Goal: Transaction & Acquisition: Subscribe to service/newsletter

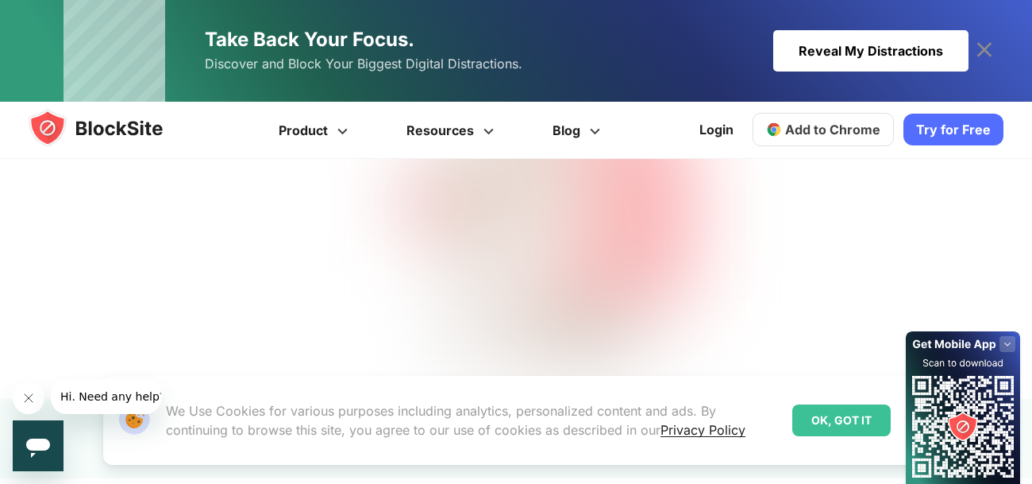
scroll to position [704, 0]
click at [866, 420] on div "OK, GOT IT" at bounding box center [842, 420] width 98 height 32
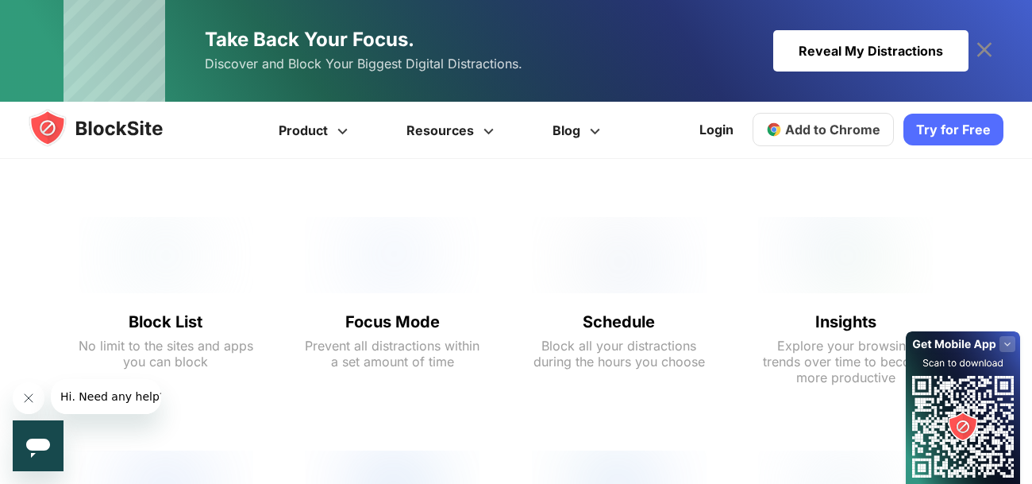
scroll to position [1211, 0]
click at [952, 129] on link "Try for Free" at bounding box center [954, 130] width 100 height 32
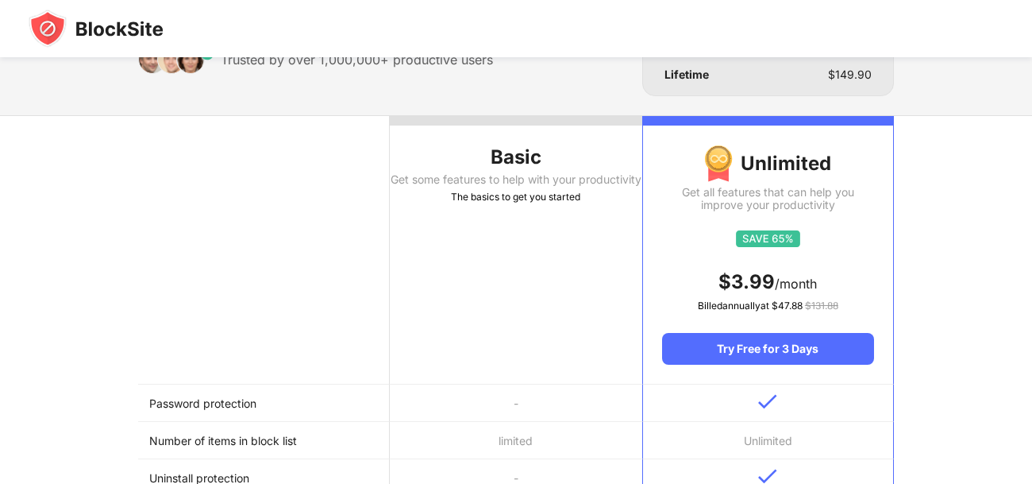
scroll to position [118, 0]
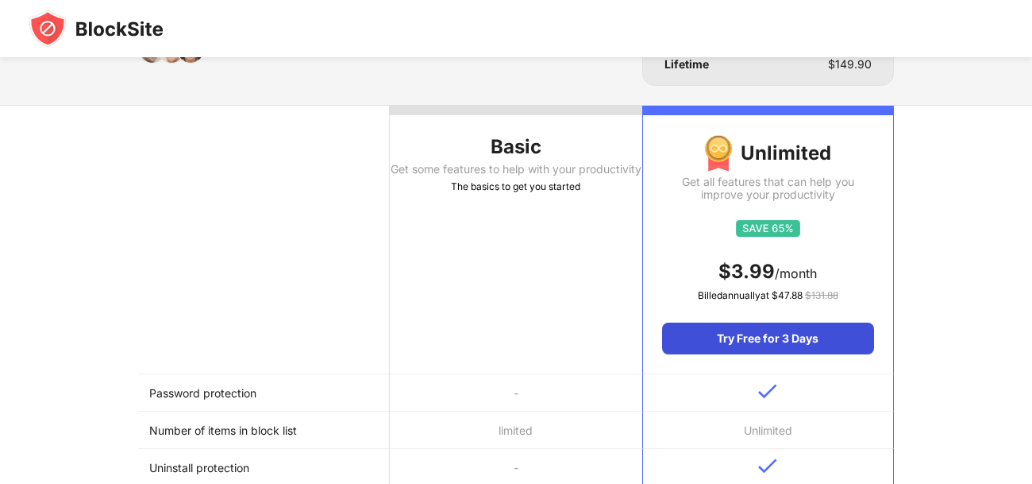
click at [760, 342] on div "Try Free for 3 Days" at bounding box center [768, 338] width 212 height 32
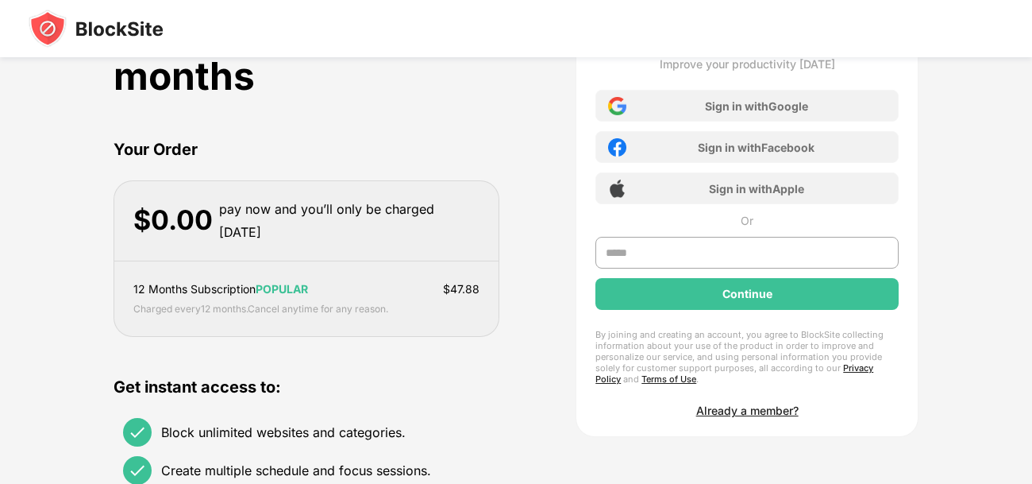
scroll to position [26, 0]
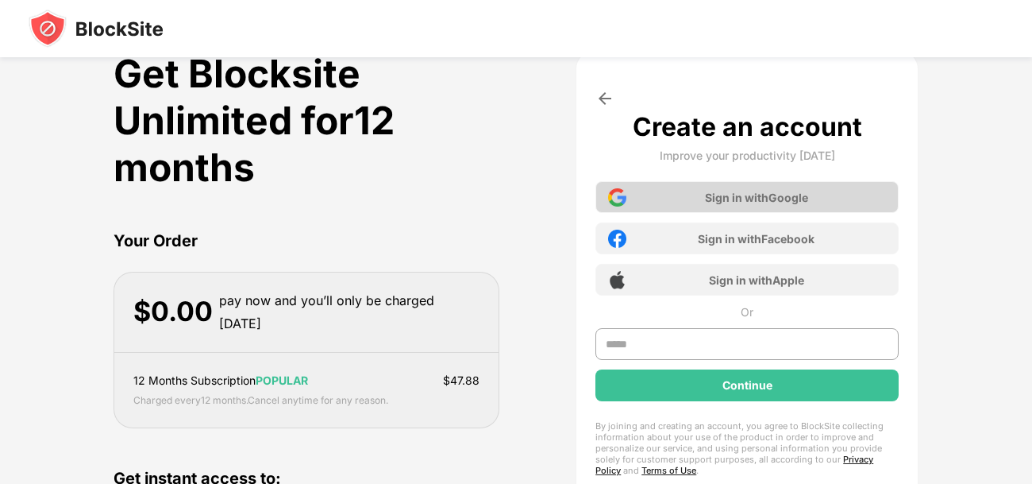
click at [753, 192] on div "Sign in with Google" at bounding box center [756, 198] width 103 height 14
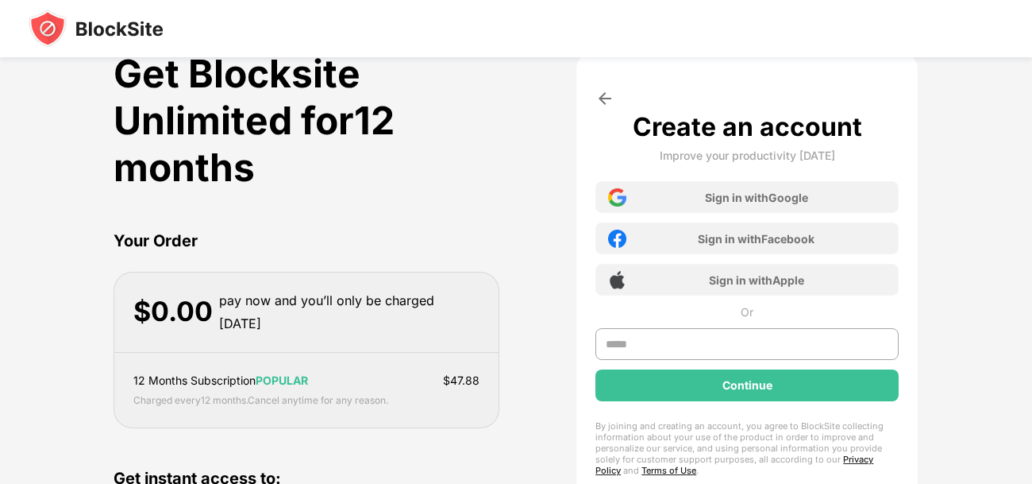
click at [250, 87] on div "Get Blocksite Unlimited for 12 months" at bounding box center [307, 120] width 386 height 141
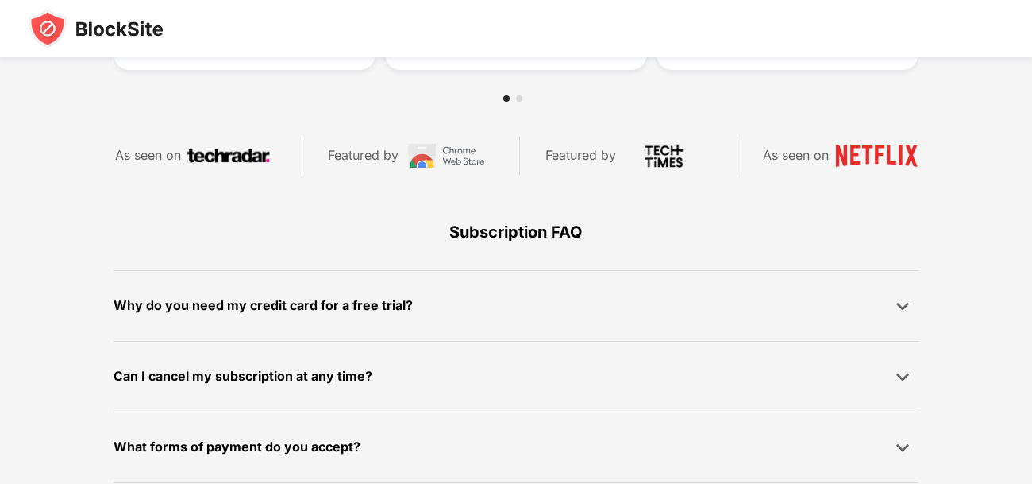
scroll to position [1193, 0]
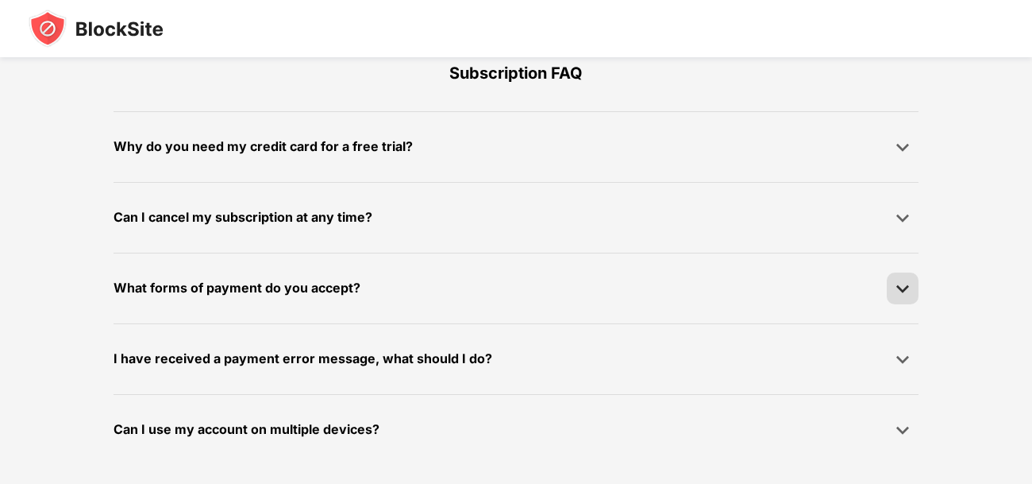
click at [895, 284] on img at bounding box center [903, 288] width 16 height 16
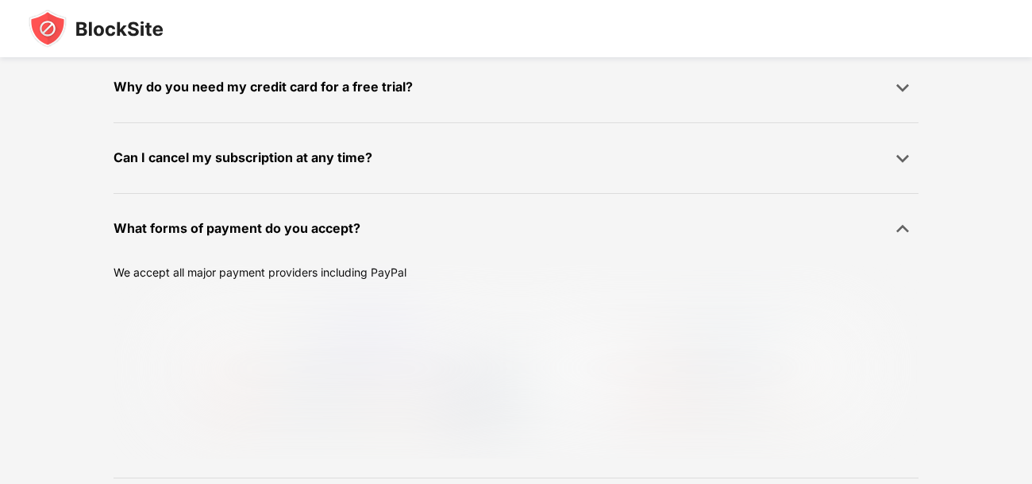
click at [896, 245] on div at bounding box center [903, 229] width 32 height 32
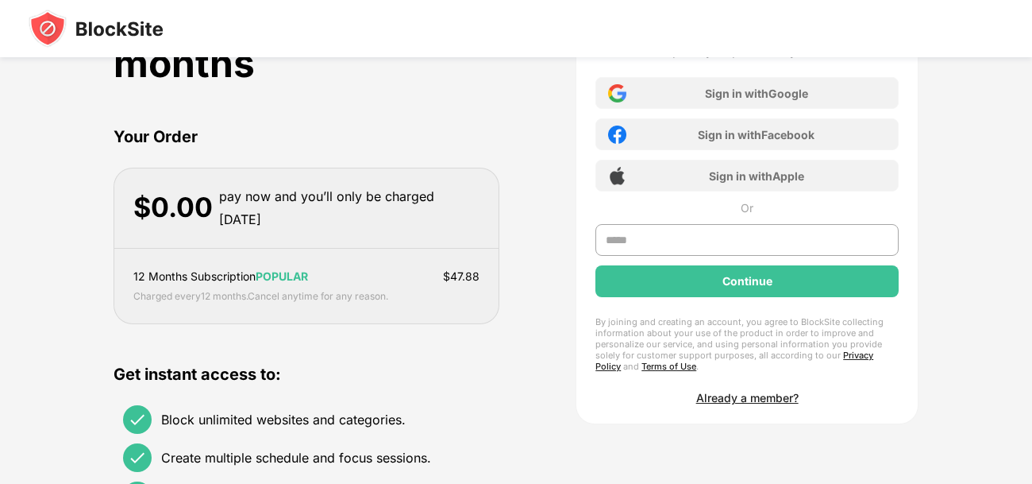
scroll to position [137, 0]
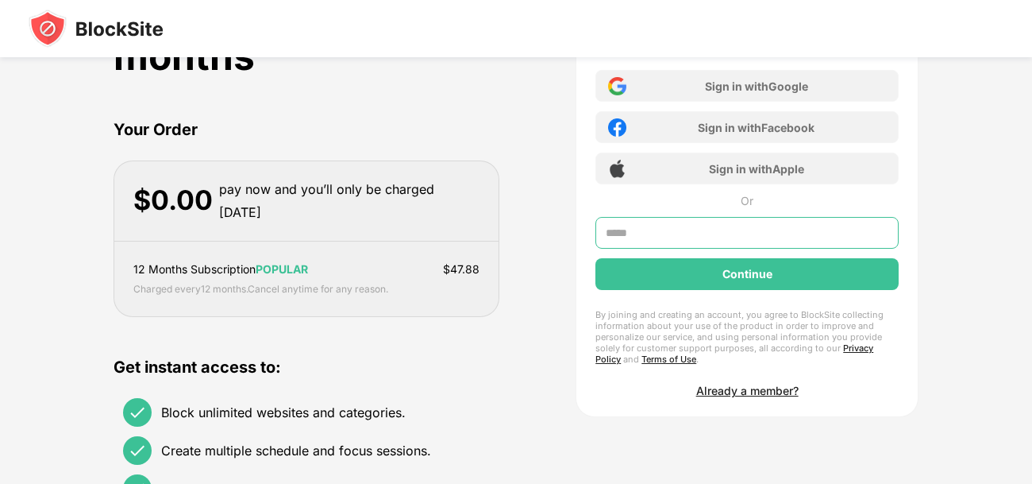
click at [745, 229] on input "text" at bounding box center [747, 233] width 303 height 32
type input "**********"
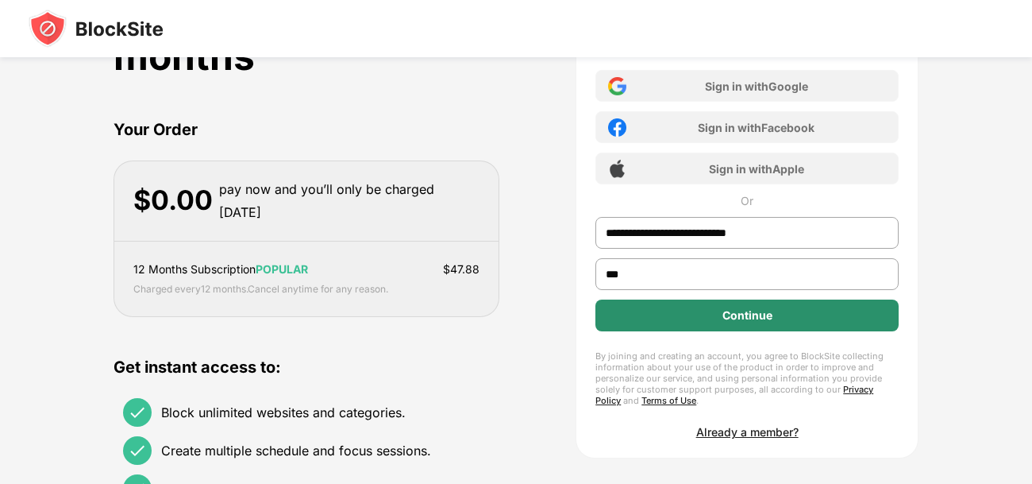
type input "***"
click at [858, 308] on div "Continue" at bounding box center [747, 315] width 303 height 32
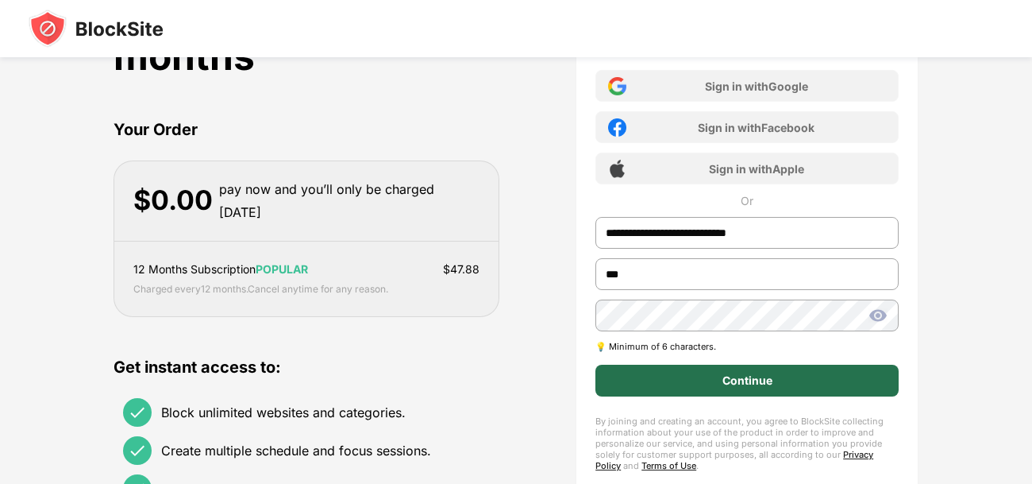
click at [829, 388] on div "Continue" at bounding box center [747, 381] width 303 height 32
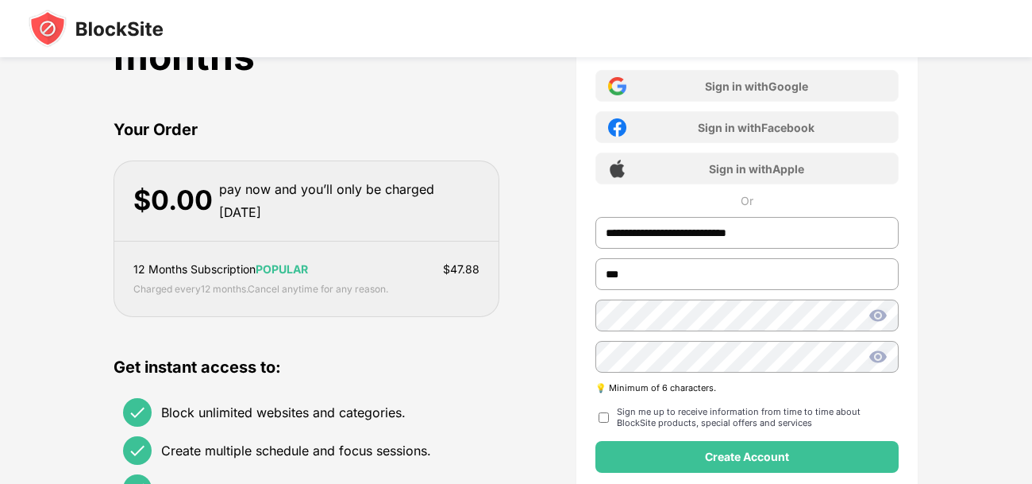
click at [751, 412] on div "Sign me up to receive information from time to time about BlockSite products, s…" at bounding box center [758, 417] width 282 height 22
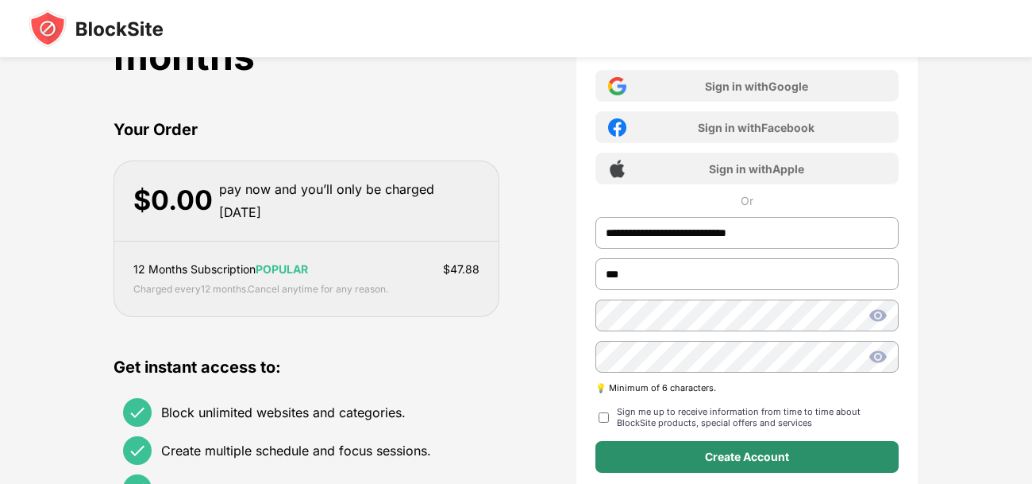
click at [759, 446] on div "Create Account" at bounding box center [747, 457] width 303 height 32
